Goal: Task Accomplishment & Management: Manage account settings

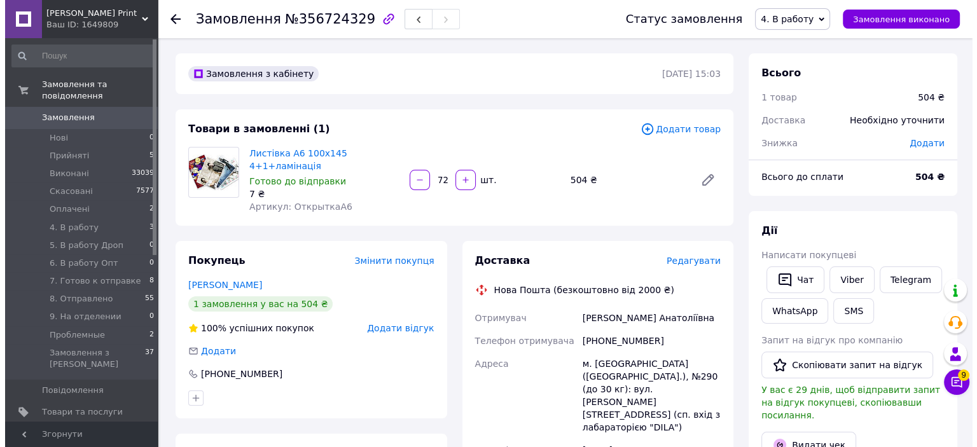
scroll to position [127, 0]
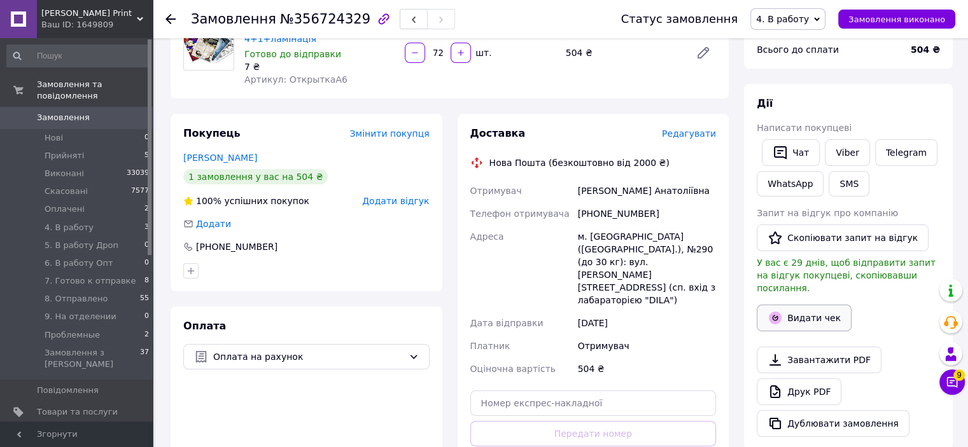
click at [809, 305] on button "Видати чек" at bounding box center [804, 318] width 95 height 27
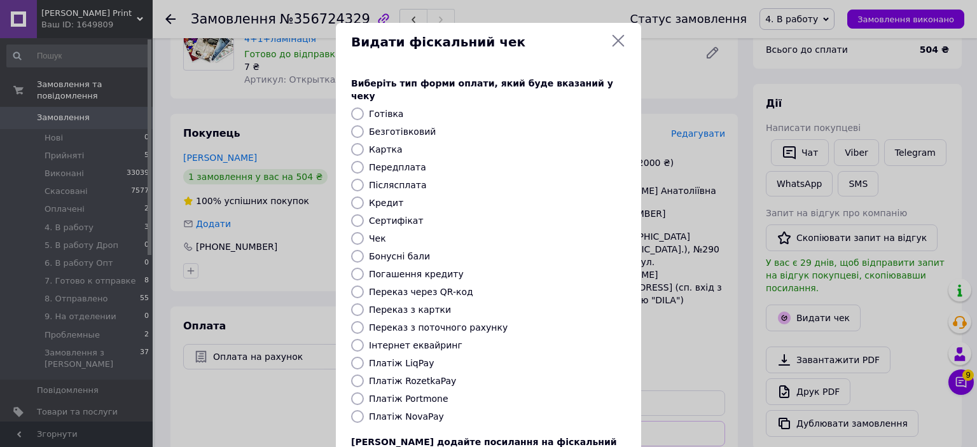
scroll to position [99, 0]
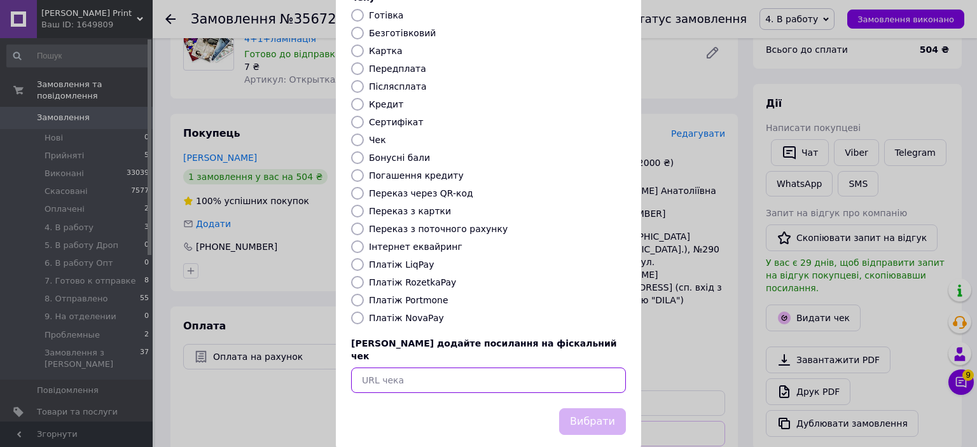
click at [384, 368] on input "text" at bounding box center [488, 380] width 275 height 25
paste input "[URL][DOMAIN_NAME]"
type input "[URL][DOMAIN_NAME]"
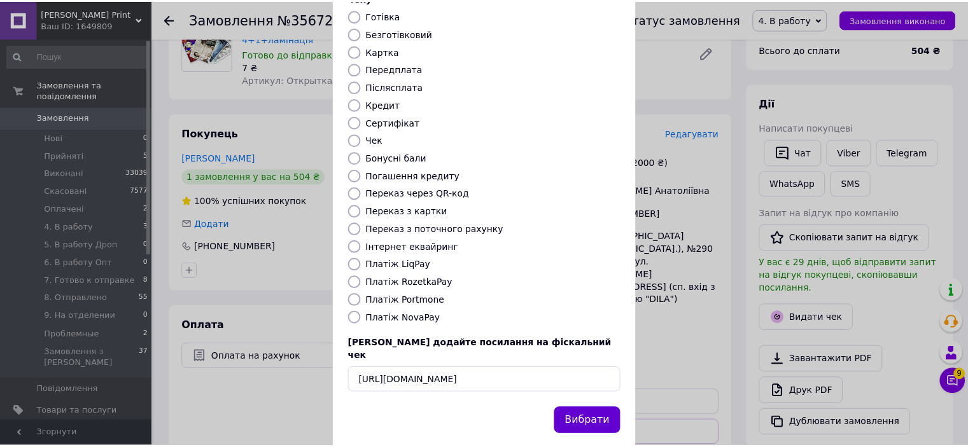
scroll to position [0, 0]
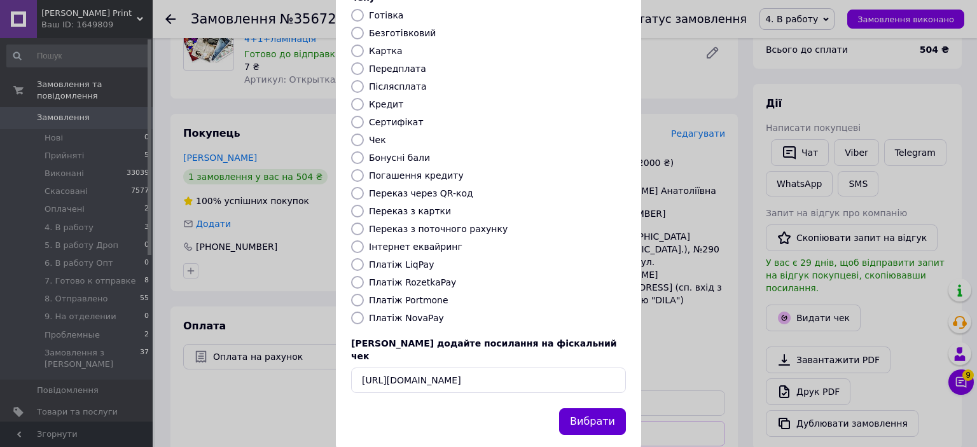
click at [606, 408] on button "Вибрати" at bounding box center [592, 421] width 67 height 27
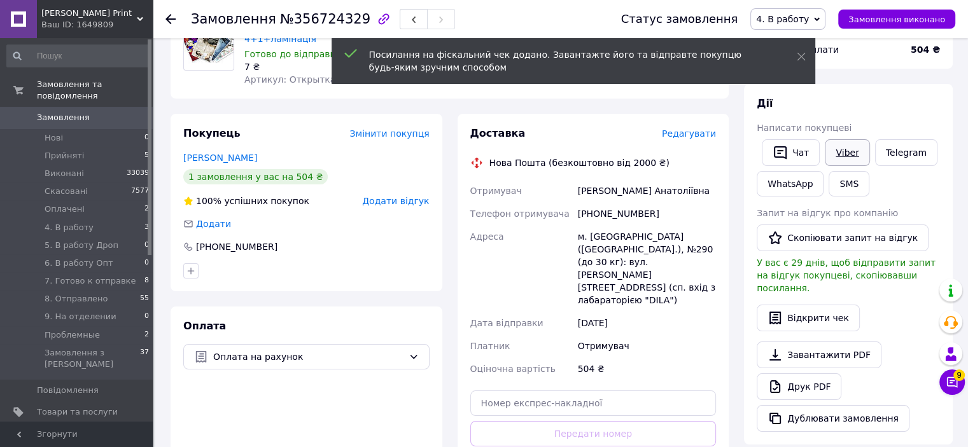
click at [842, 143] on link "Viber" at bounding box center [847, 152] width 45 height 27
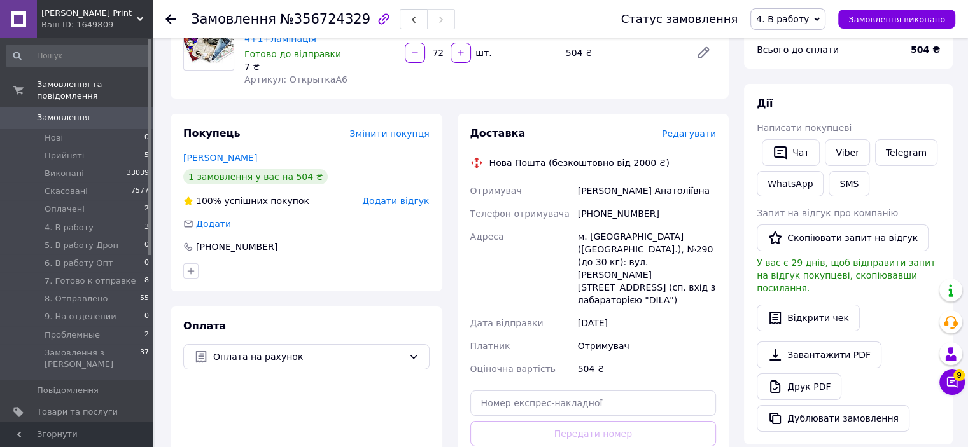
click at [168, 17] on use at bounding box center [170, 19] width 10 height 10
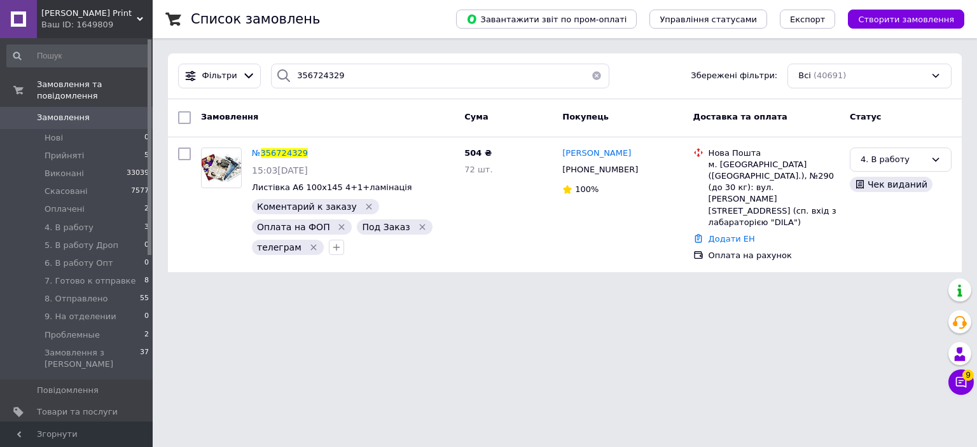
click at [79, 112] on span "Замовлення" at bounding box center [63, 117] width 53 height 11
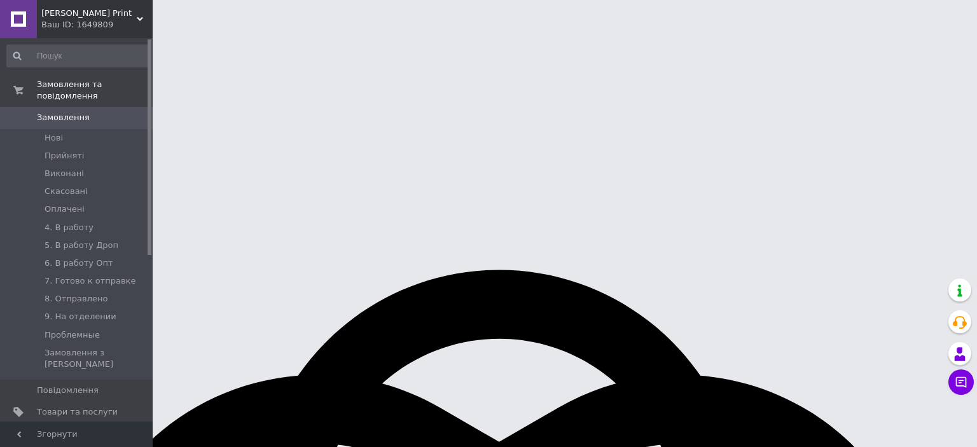
scroll to position [6, 0]
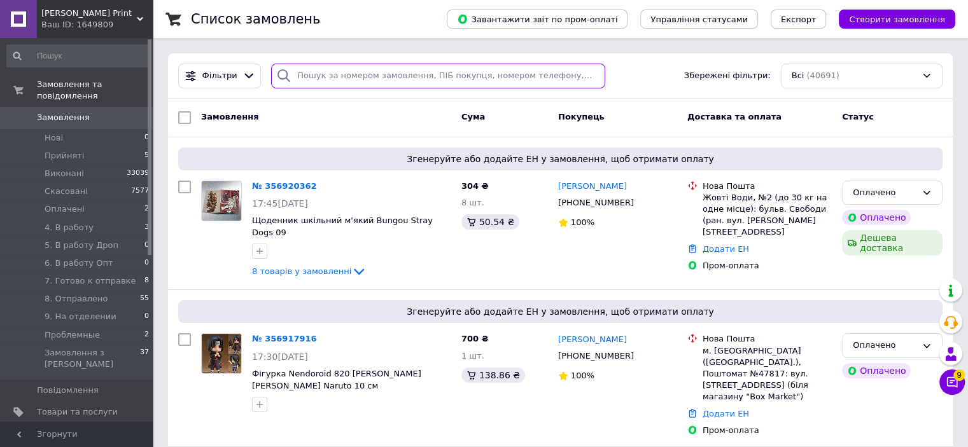
click at [314, 78] on input "search" at bounding box center [438, 76] width 334 height 25
paste input "356879930"
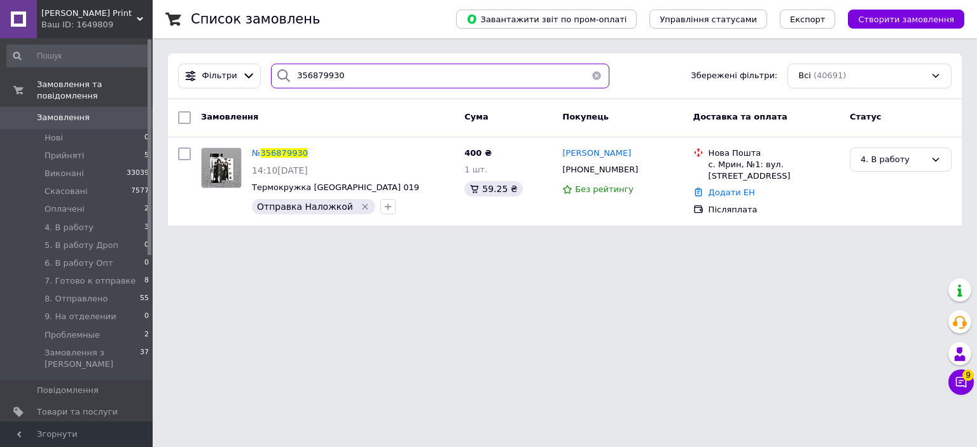
drag, startPoint x: 343, startPoint y: 70, endPoint x: 285, endPoint y: 72, distance: 57.9
click at [285, 72] on div "356879930" at bounding box center [440, 76] width 338 height 25
paste input "60469"
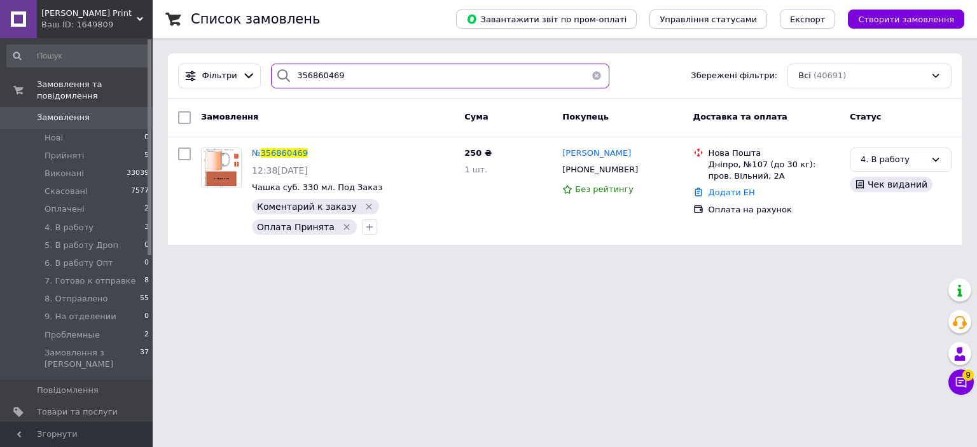
type input "356860469"
